Goal: Task Accomplishment & Management: Use online tool/utility

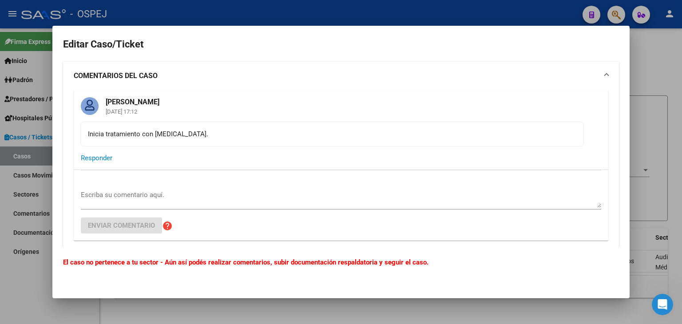
click at [449, 15] on div at bounding box center [341, 162] width 682 height 324
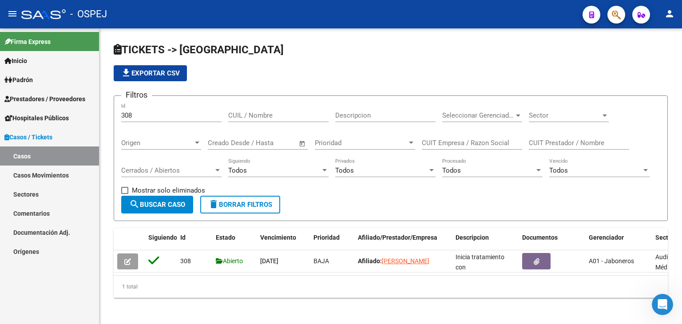
click at [37, 96] on span "Prestadores / Proveedores" at bounding box center [44, 99] width 81 height 10
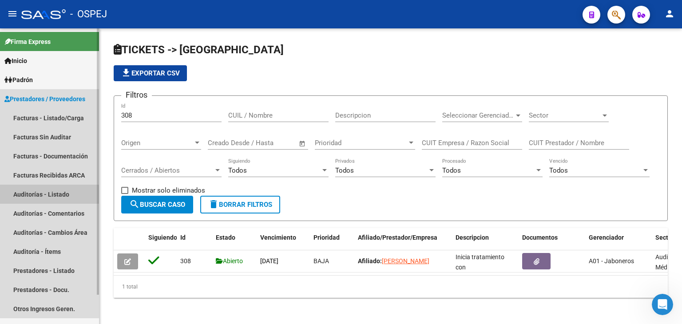
click at [48, 197] on link "Auditorías - Listado" at bounding box center [49, 194] width 99 height 19
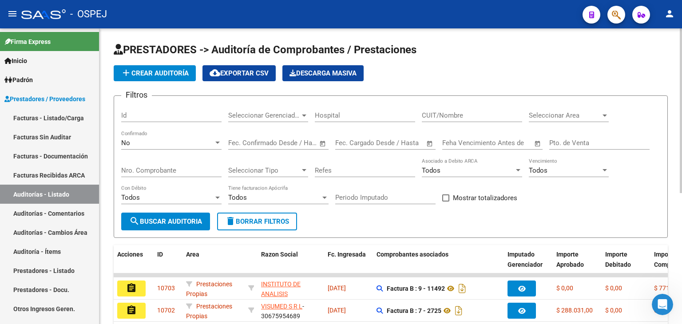
click at [548, 119] on span "Seleccionar Area" at bounding box center [565, 115] width 72 height 8
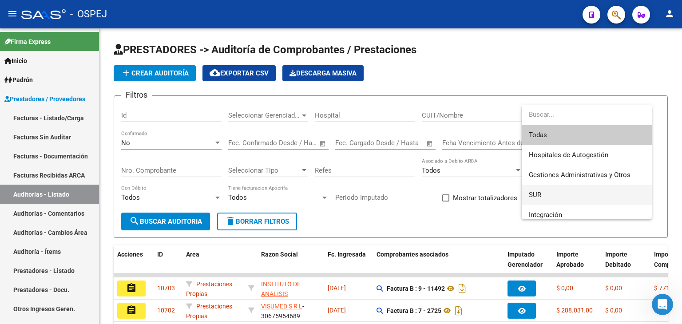
scroll to position [44, 0]
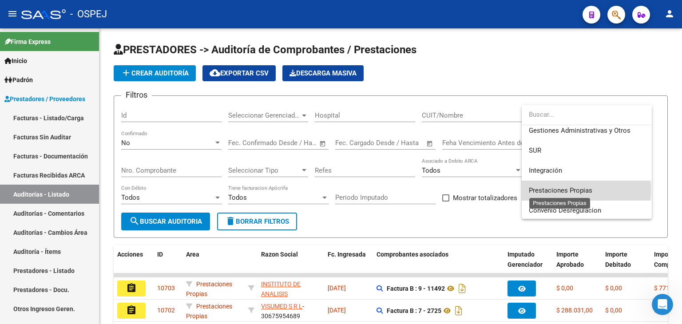
click at [566, 190] on span "Prestaciones Propias" at bounding box center [561, 191] width 64 height 8
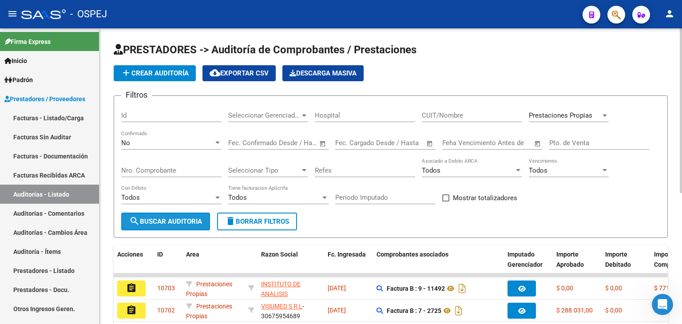
click at [173, 219] on span "search Buscar Auditoria" at bounding box center [165, 222] width 73 height 8
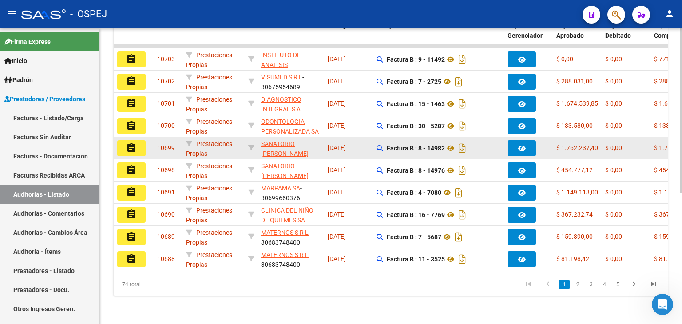
scroll to position [234, 0]
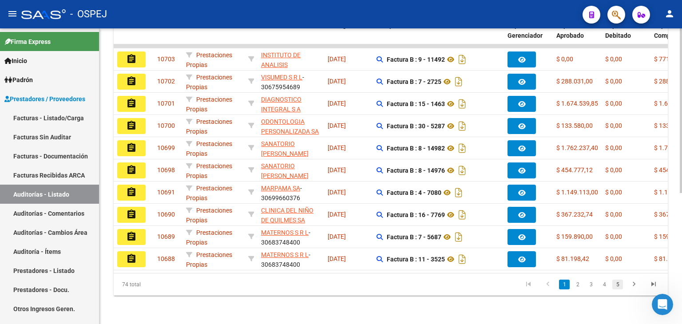
click at [618, 283] on link "5" at bounding box center [617, 285] width 11 height 10
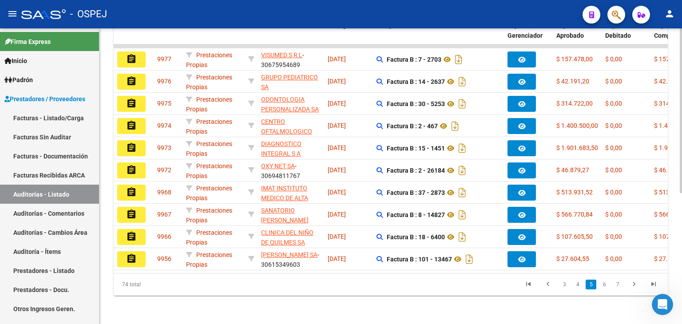
click at [618, 283] on link "7" at bounding box center [617, 285] width 11 height 10
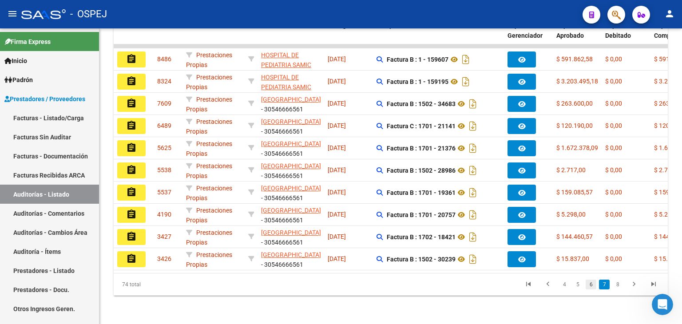
click at [592, 284] on link "6" at bounding box center [591, 285] width 11 height 10
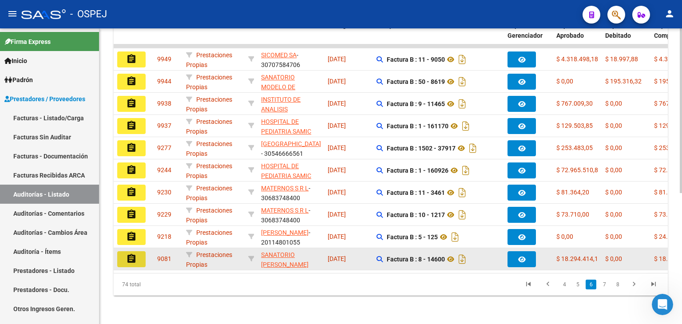
click at [137, 252] on button "assignment" at bounding box center [131, 259] width 28 height 16
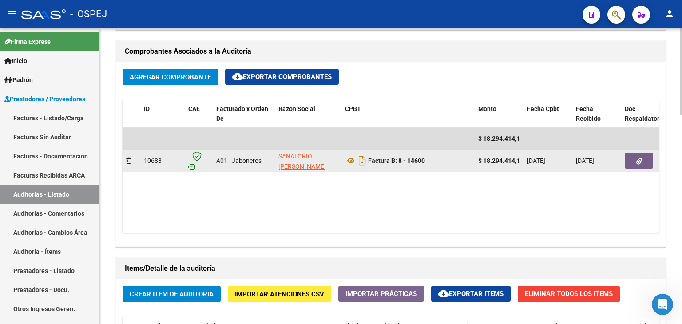
scroll to position [359, 0]
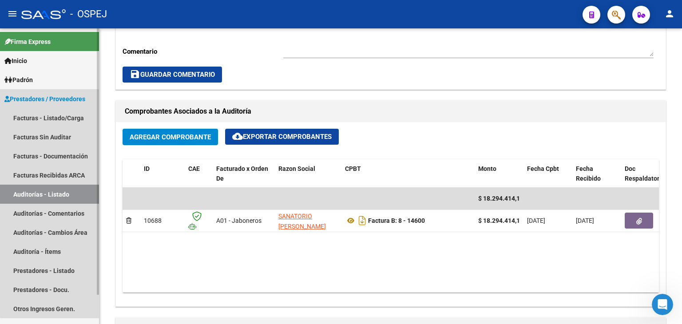
click at [81, 190] on link "Auditorías - Listado" at bounding box center [49, 194] width 99 height 19
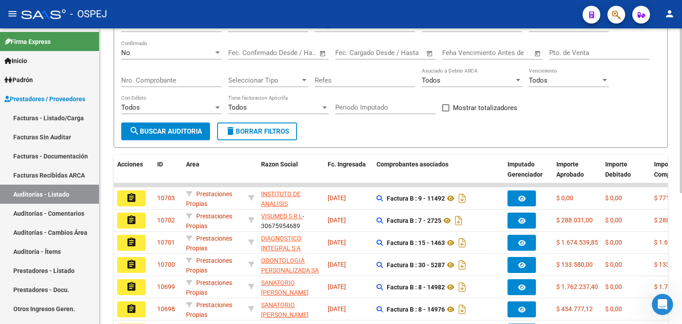
scroll to position [57, 0]
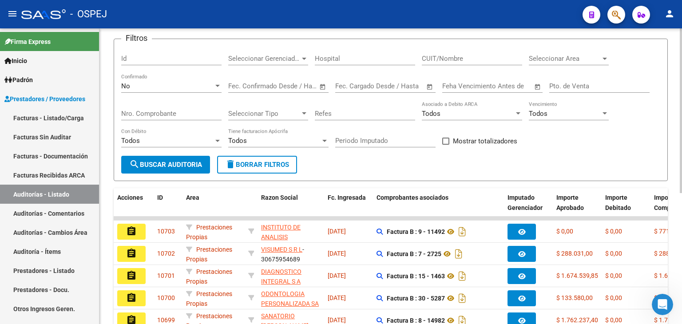
click at [598, 62] on div "Seleccionar Area Seleccionar Area" at bounding box center [569, 55] width 80 height 19
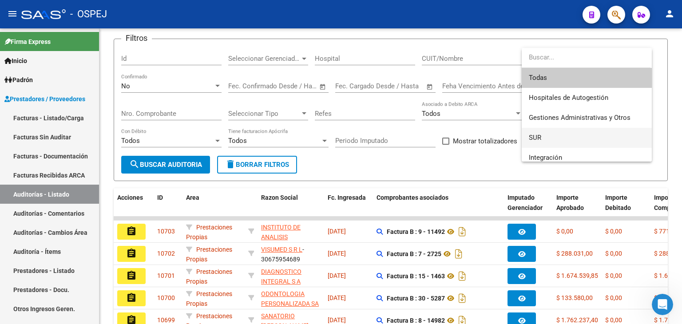
scroll to position [44, 0]
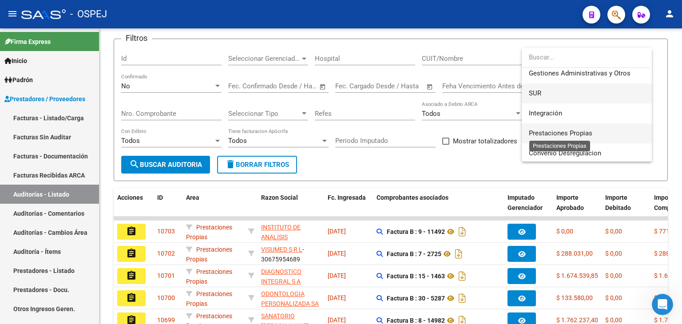
click at [591, 130] on span "Prestaciones Propias" at bounding box center [561, 133] width 64 height 8
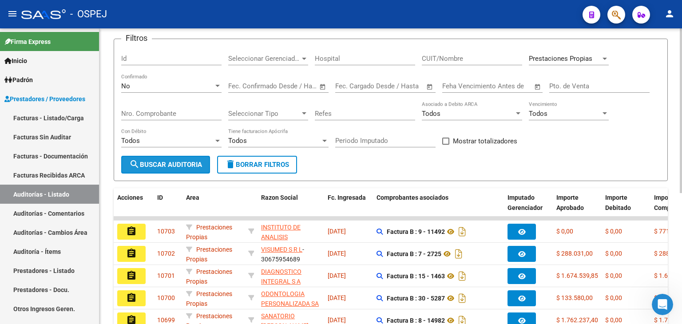
click at [159, 166] on span "search Buscar Auditoria" at bounding box center [165, 165] width 73 height 8
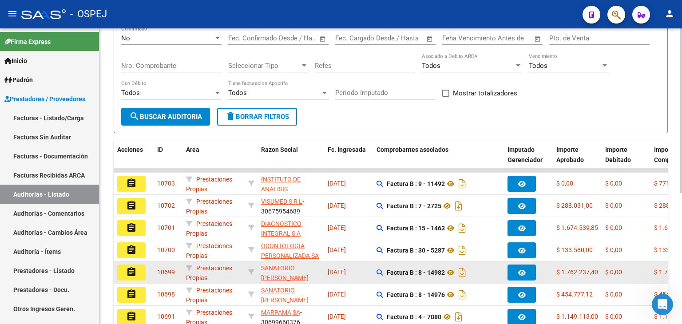
scroll to position [234, 0]
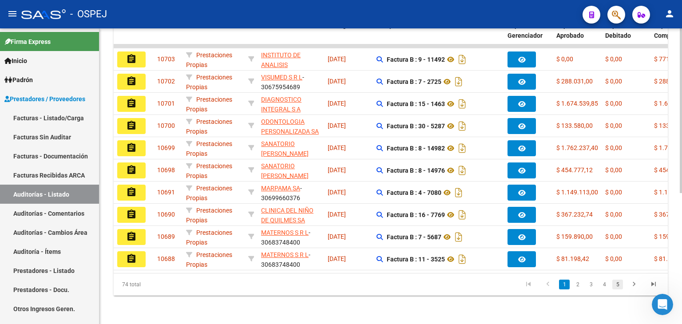
click at [619, 288] on link "5" at bounding box center [617, 285] width 11 height 10
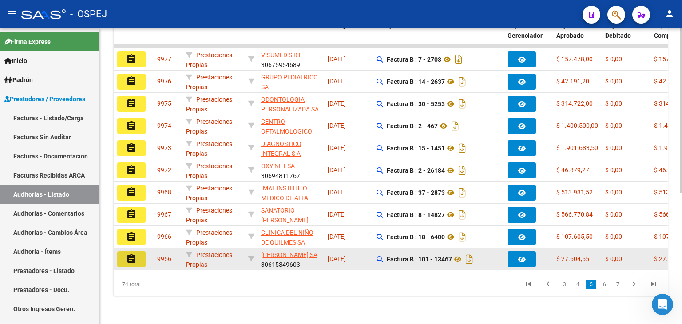
click at [139, 257] on button "assignment" at bounding box center [131, 259] width 28 height 16
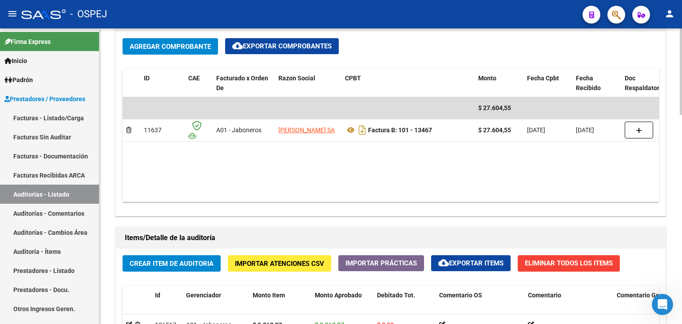
scroll to position [444, 0]
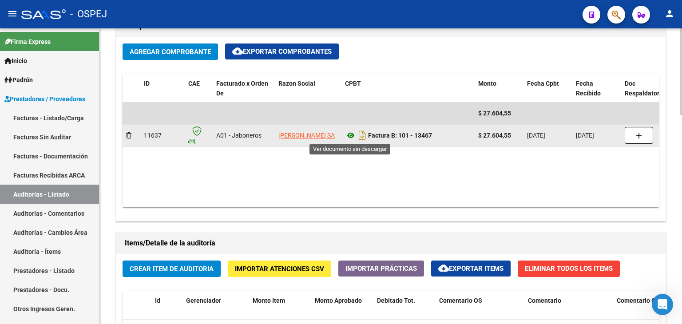
click at [347, 135] on icon at bounding box center [351, 135] width 12 height 11
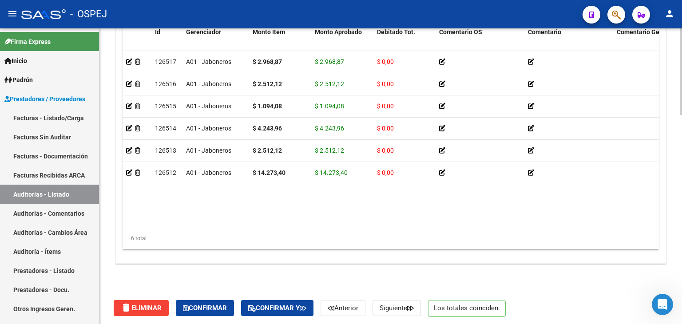
scroll to position [714, 0]
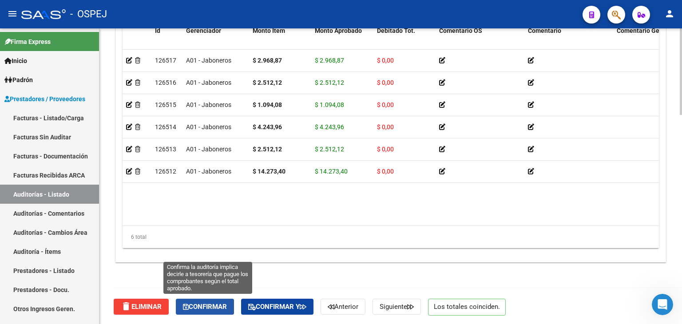
click at [221, 306] on span "Confirmar" at bounding box center [205, 307] width 44 height 8
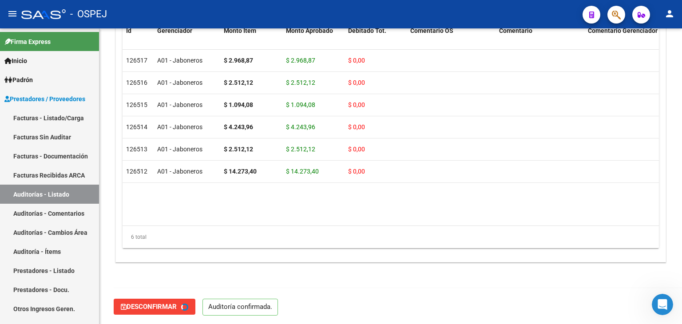
type input "202509"
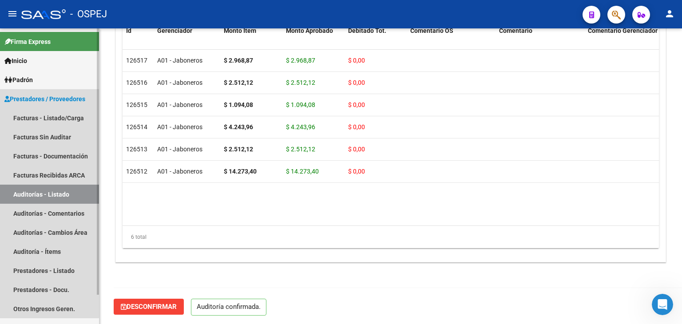
click at [48, 198] on link "Auditorías - Listado" at bounding box center [49, 194] width 99 height 19
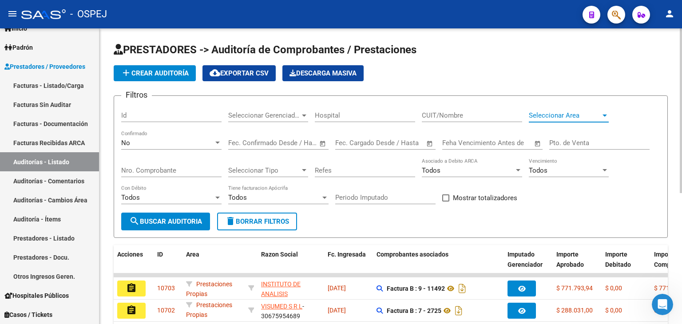
click at [591, 114] on span "Seleccionar Area" at bounding box center [565, 115] width 72 height 8
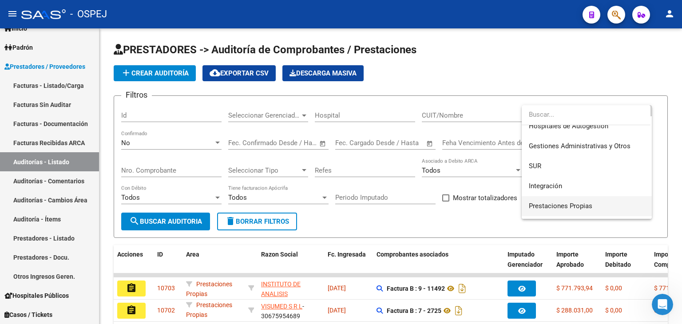
scroll to position [44, 0]
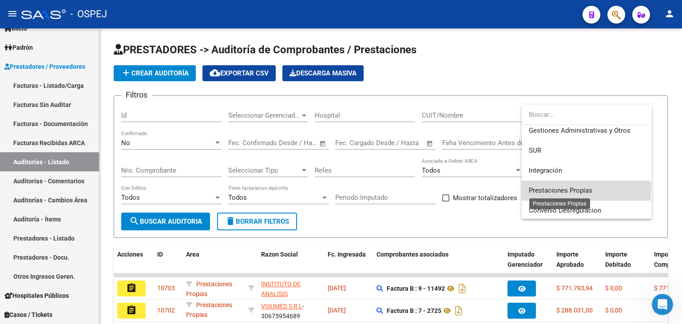
click at [581, 191] on span "Prestaciones Propias" at bounding box center [561, 191] width 64 height 8
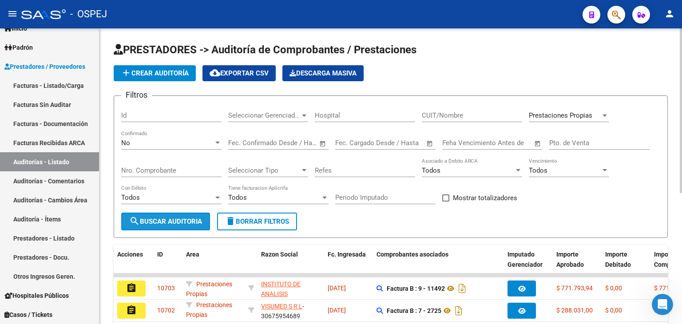
click at [149, 221] on span "search Buscar Auditoria" at bounding box center [165, 222] width 73 height 8
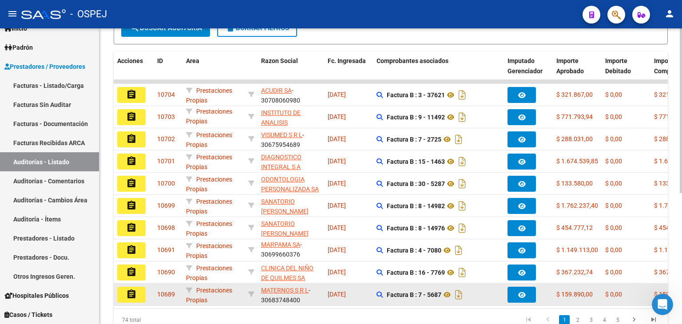
scroll to position [234, 0]
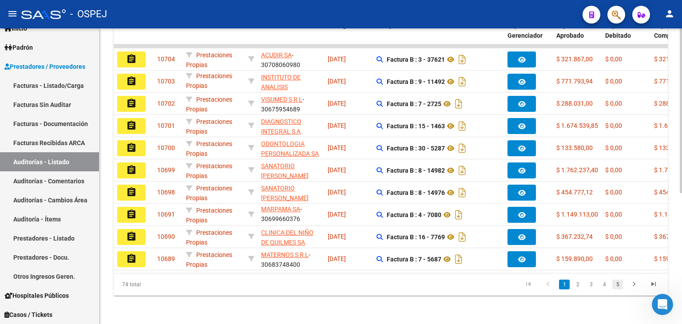
click at [616, 286] on link "5" at bounding box center [617, 285] width 11 height 10
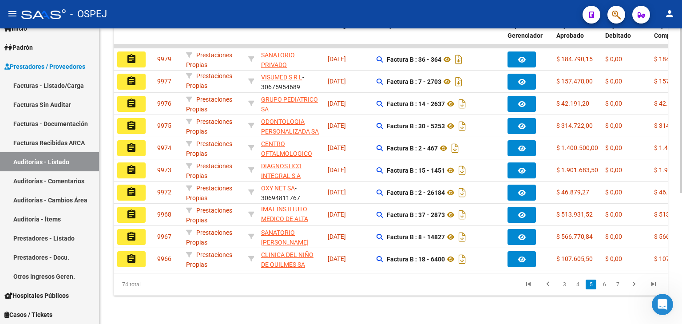
scroll to position [21, 0]
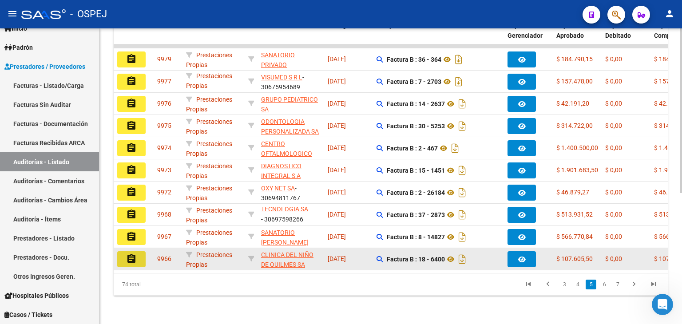
click at [126, 253] on button "assignment" at bounding box center [131, 259] width 28 height 16
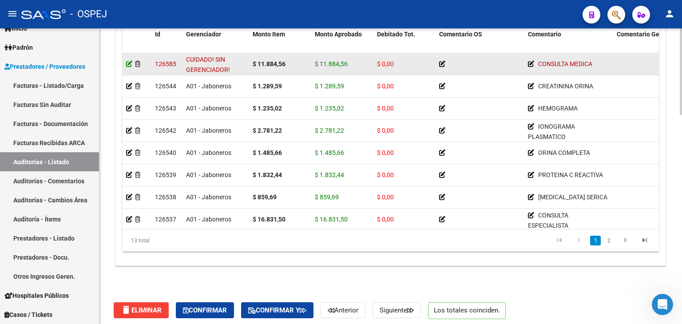
click at [129, 64] on icon at bounding box center [129, 64] width 6 height 6
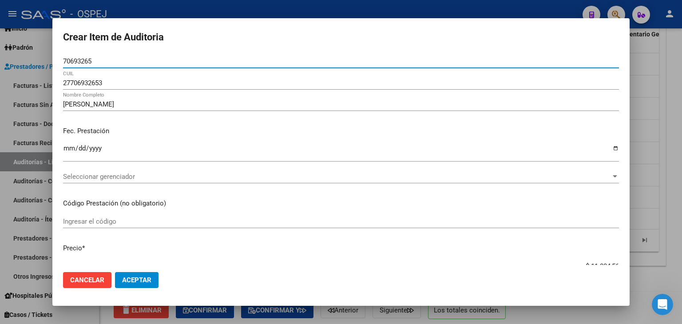
click at [258, 180] on span "Seleccionar gerenciador" at bounding box center [337, 177] width 548 height 8
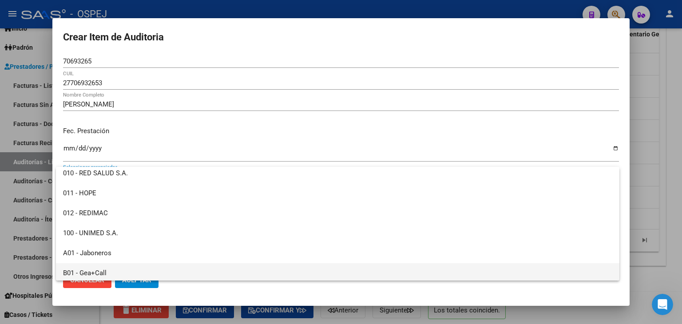
scroll to position [89, 0]
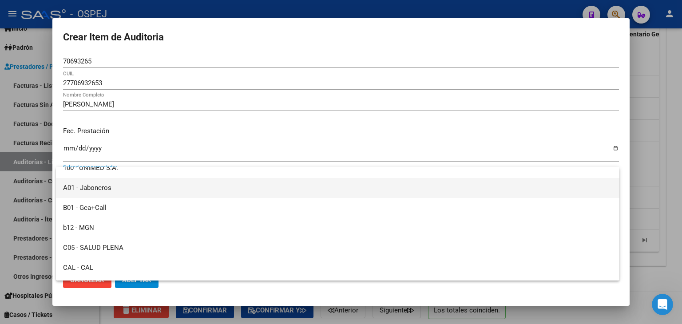
click at [229, 191] on span "A01 - Jaboneros" at bounding box center [337, 188] width 549 height 20
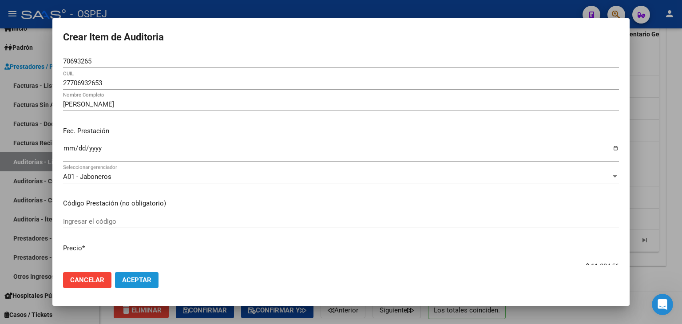
click at [153, 279] on button "Aceptar" at bounding box center [137, 280] width 44 height 16
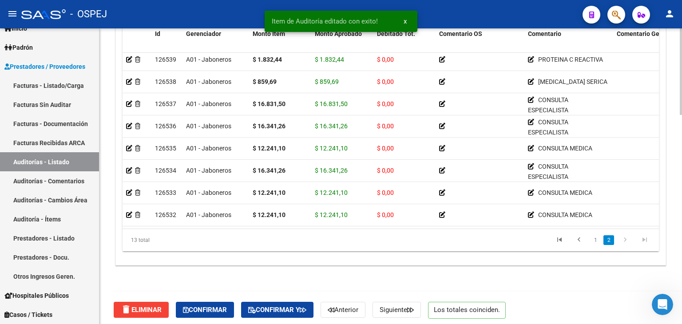
scroll to position [714, 0]
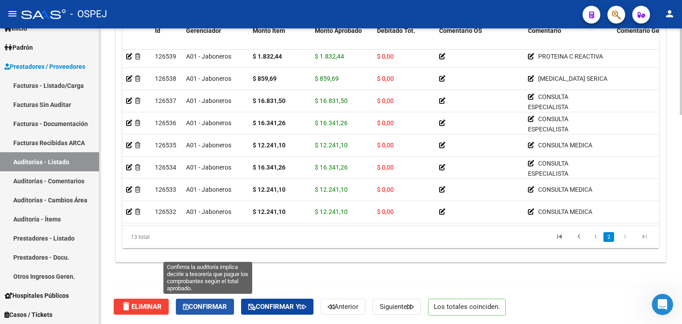
click at [198, 306] on span "Confirmar" at bounding box center [205, 307] width 44 height 8
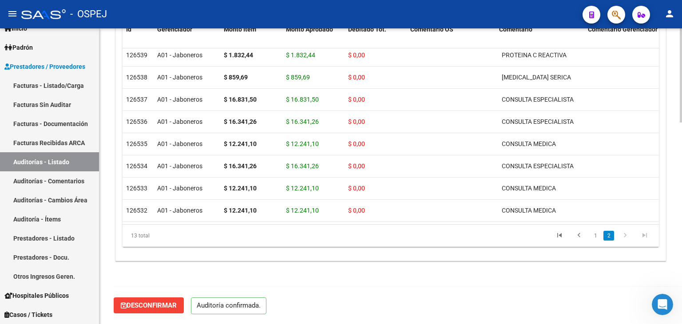
scroll to position [635, 0]
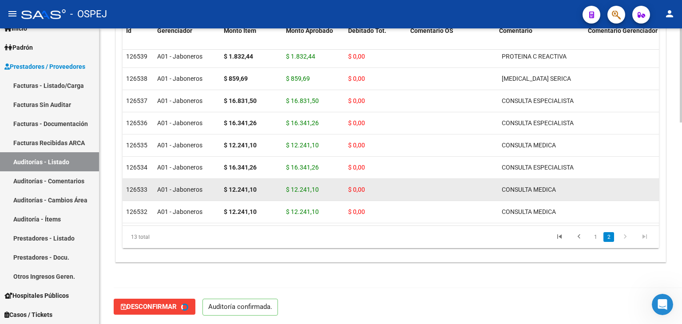
type input "202509"
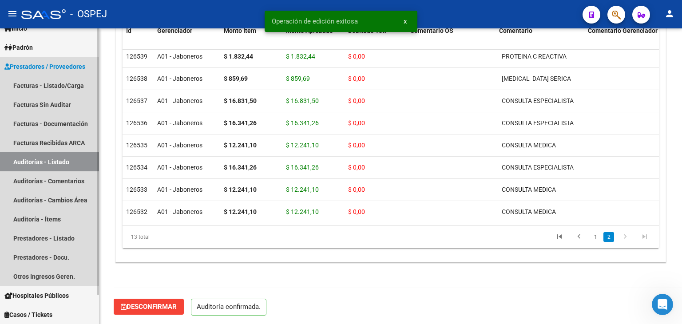
click at [71, 160] on link "Auditorías - Listado" at bounding box center [49, 161] width 99 height 19
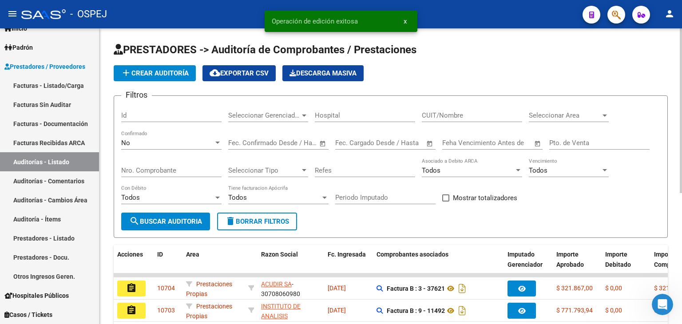
click at [550, 119] on div "Seleccionar Area Seleccionar Area" at bounding box center [569, 112] width 80 height 19
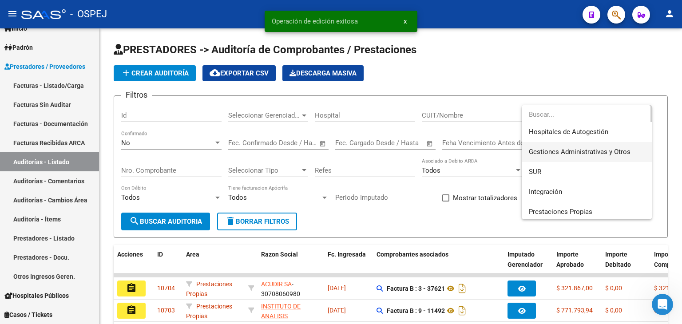
scroll to position [44, 0]
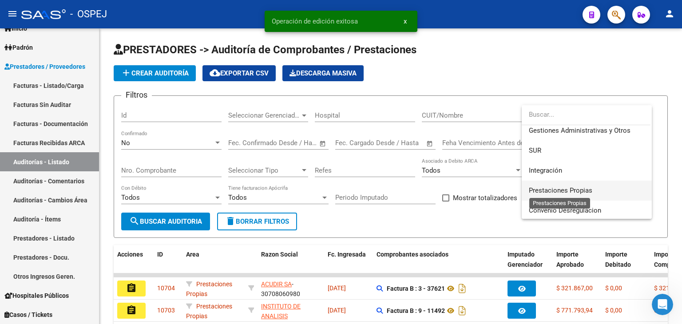
click at [562, 188] on span "Prestaciones Propias" at bounding box center [561, 191] width 64 height 8
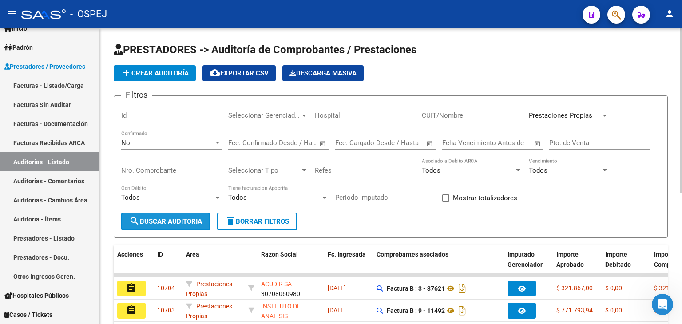
click at [155, 218] on span "search Buscar Auditoria" at bounding box center [165, 222] width 73 height 8
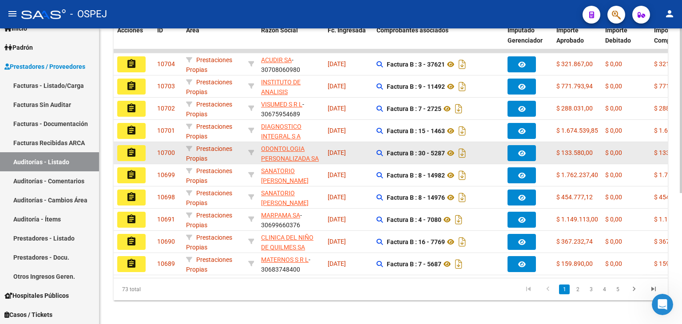
scroll to position [234, 0]
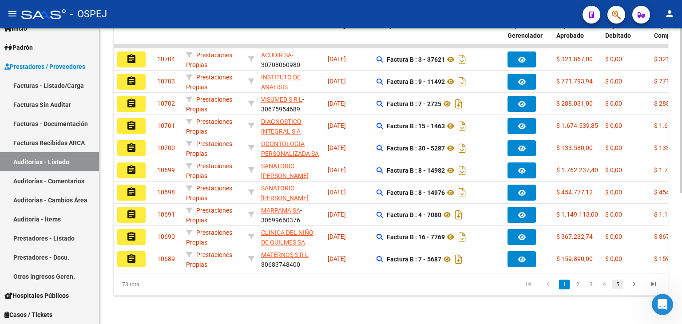
click at [618, 282] on link "5" at bounding box center [617, 285] width 11 height 10
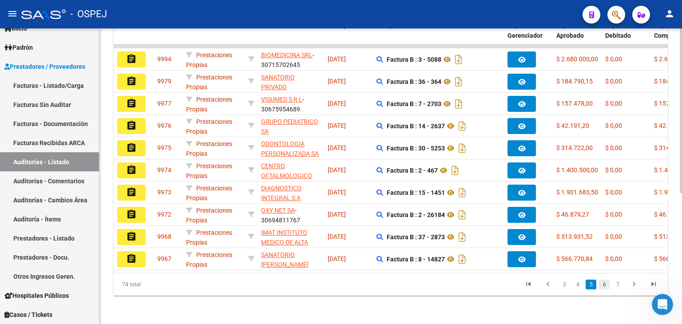
click at [604, 285] on link "6" at bounding box center [604, 285] width 11 height 10
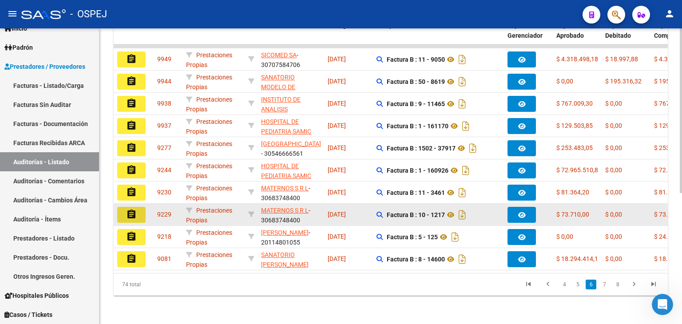
click at [132, 209] on mat-icon "assignment" at bounding box center [131, 214] width 11 height 11
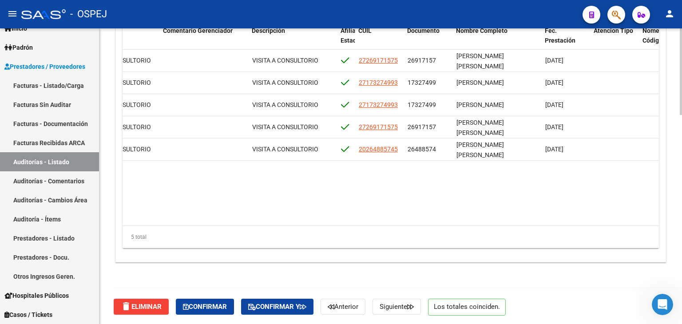
scroll to position [0, 451]
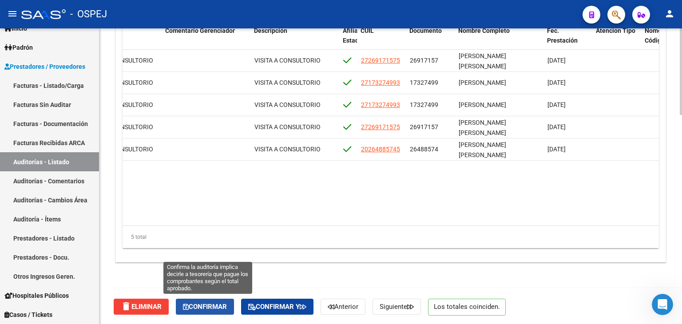
click at [208, 308] on span "Confirmar" at bounding box center [205, 307] width 44 height 8
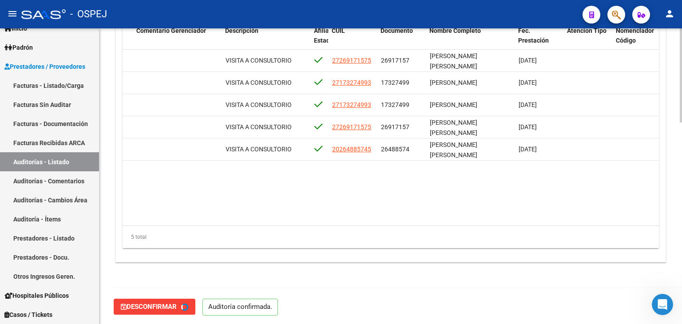
type input "202509"
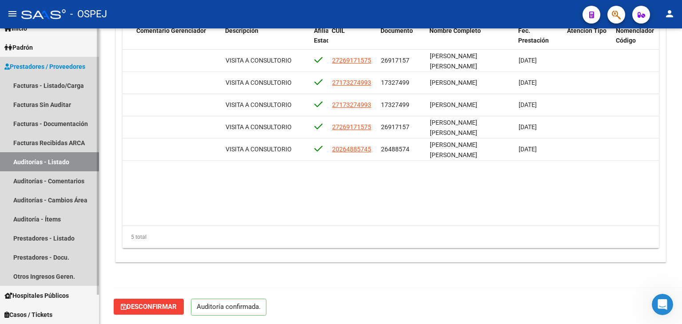
click at [60, 159] on link "Auditorías - Listado" at bounding box center [49, 161] width 99 height 19
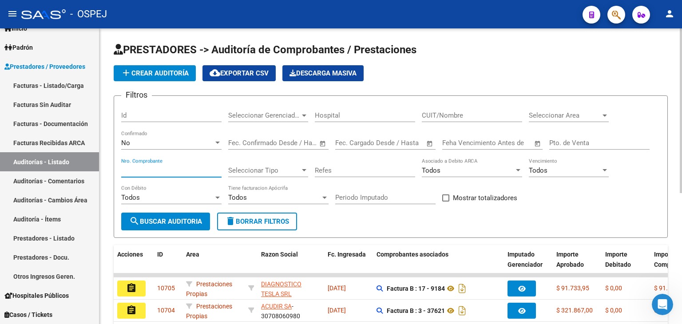
click at [163, 169] on input "Nro. Comprobante" at bounding box center [171, 171] width 100 height 8
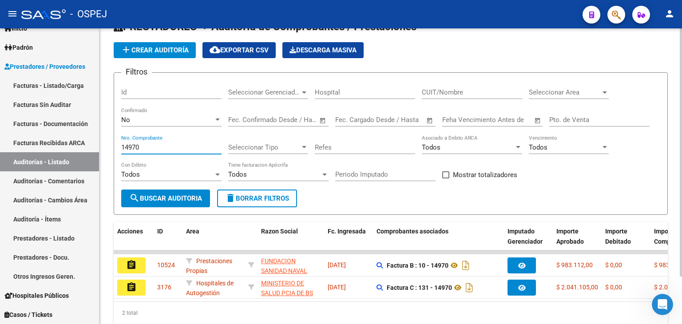
scroll to position [57, 0]
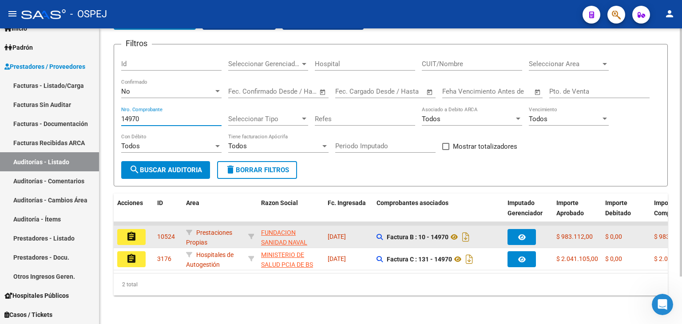
type input "14970"
click at [141, 233] on button "assignment" at bounding box center [131, 237] width 28 height 16
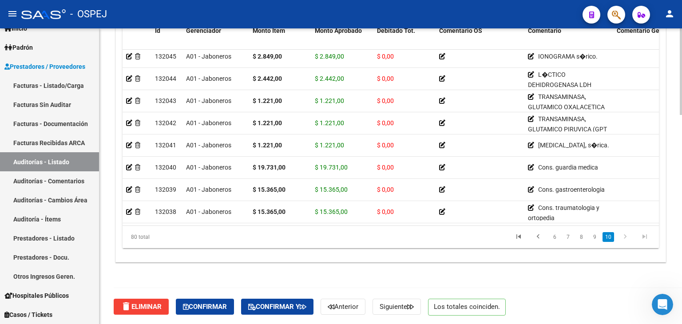
scroll to position [714, 0]
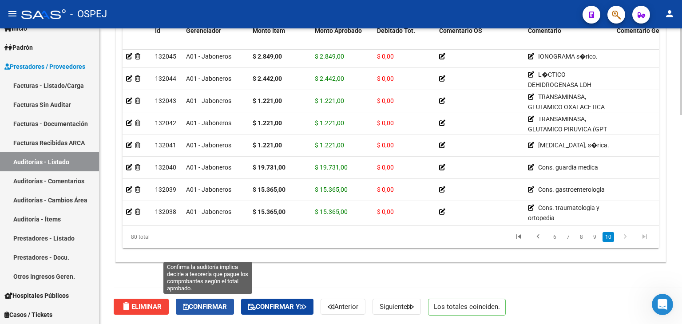
click at [208, 310] on button "Confirmar" at bounding box center [205, 307] width 58 height 16
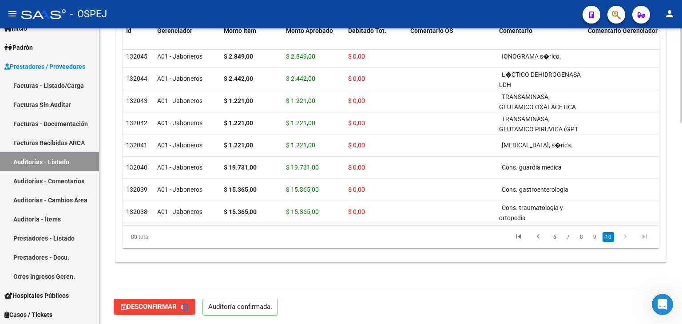
type input "202509"
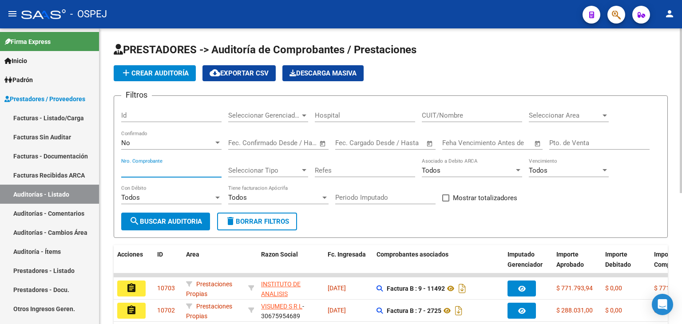
paste input "13326"
type input "13326"
click at [177, 222] on span "search Buscar Auditoria" at bounding box center [165, 222] width 73 height 8
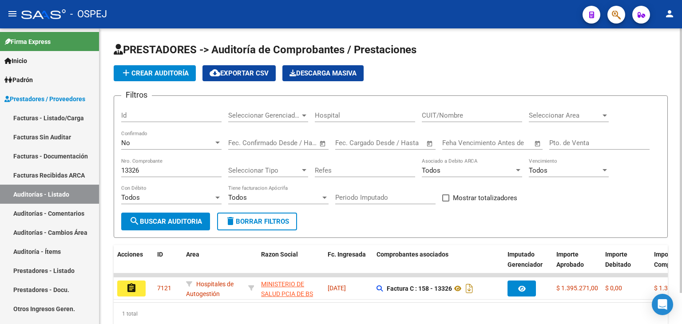
click at [155, 143] on div "No" at bounding box center [167, 143] width 92 height 8
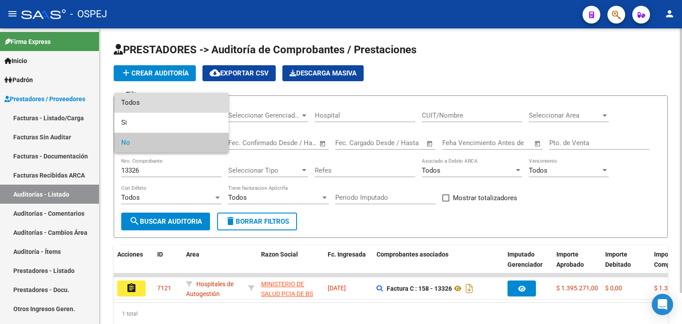
drag, startPoint x: 153, startPoint y: 107, endPoint x: 183, endPoint y: 179, distance: 77.9
click at [154, 107] on span "Todos" at bounding box center [171, 103] width 100 height 20
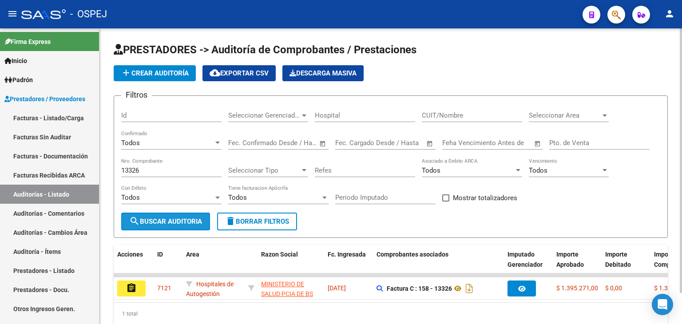
click at [188, 224] on span "search Buscar Auditoria" at bounding box center [165, 222] width 73 height 8
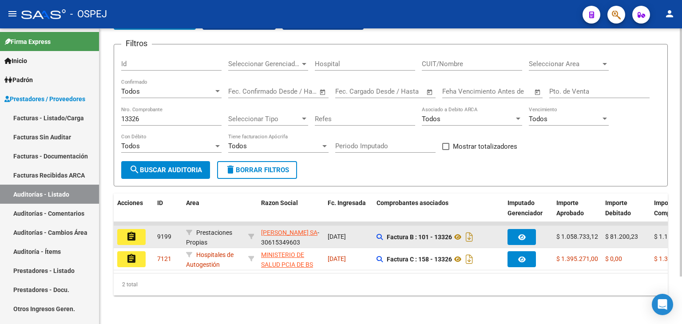
scroll to position [57, 0]
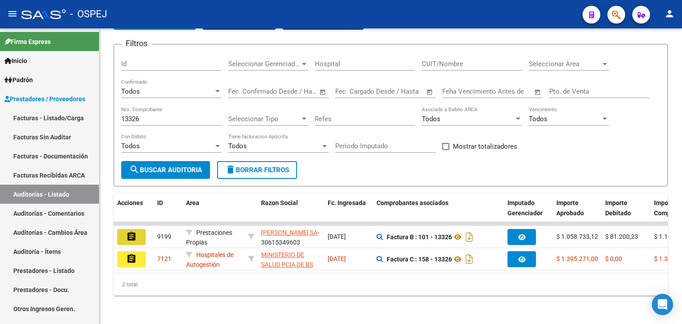
click at [127, 234] on mat-icon "assignment" at bounding box center [131, 236] width 11 height 11
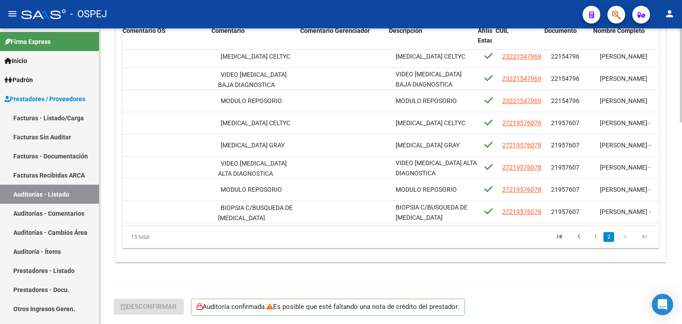
scroll to position [166, 297]
